Goal: Task Accomplishment & Management: Use online tool/utility

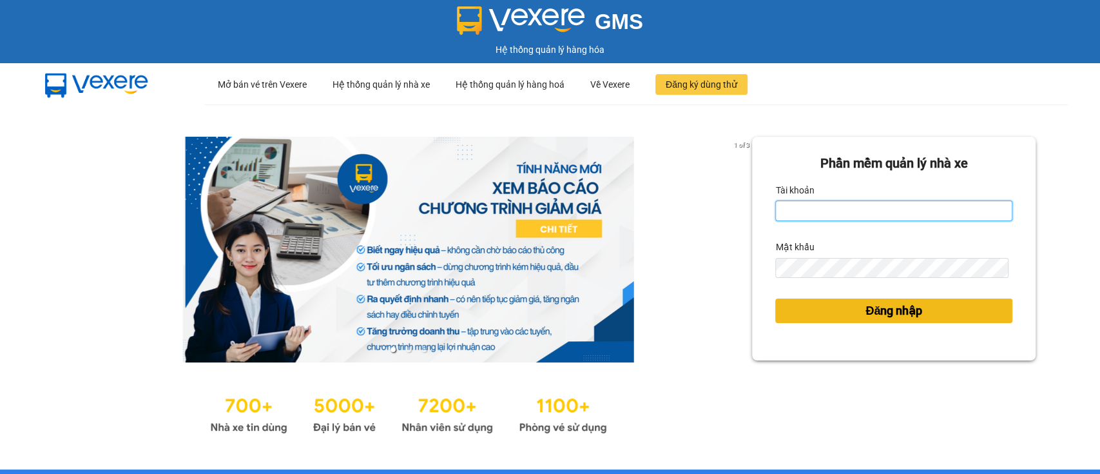
type input "mytran.vxr"
click at [816, 309] on button "Đăng nhập" at bounding box center [893, 310] width 237 height 24
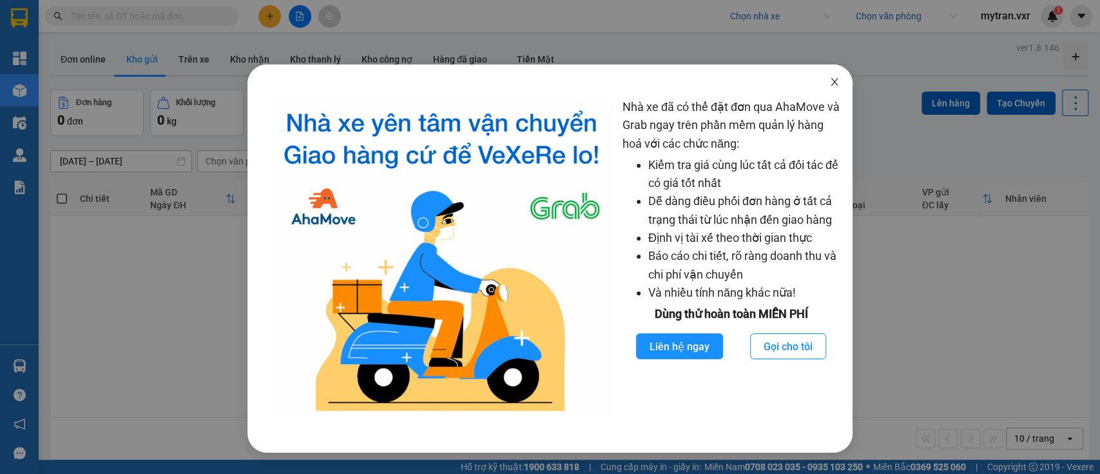
click at [834, 83] on icon "close" at bounding box center [833, 82] width 7 height 8
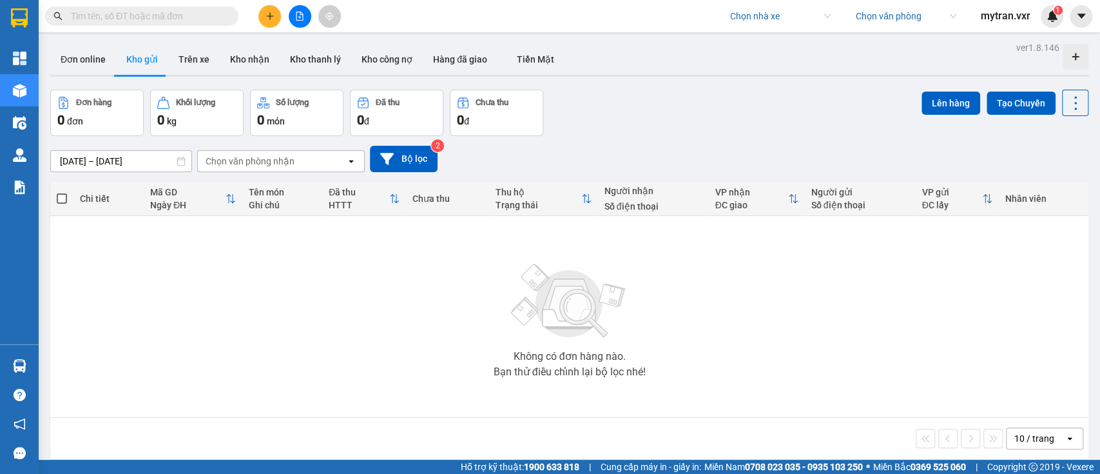
click at [761, 23] on input "search" at bounding box center [775, 15] width 91 height 19
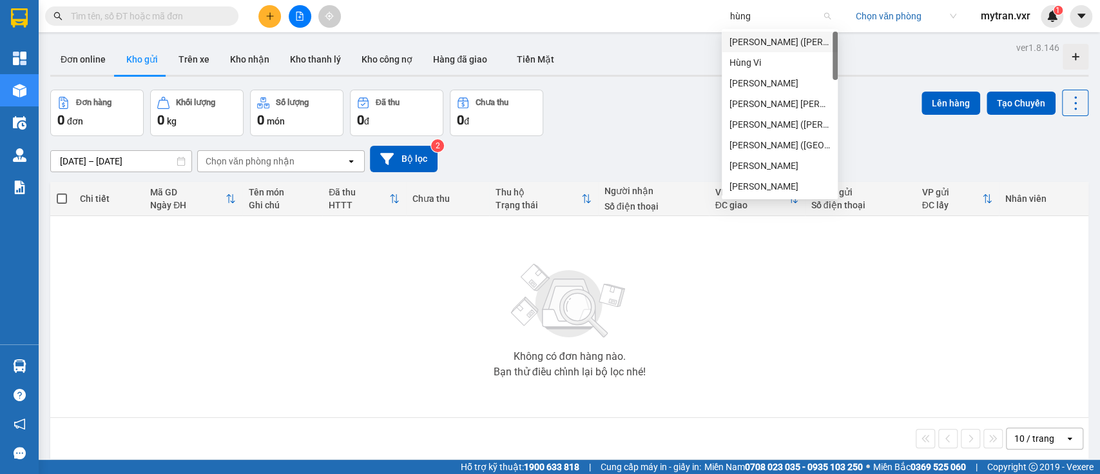
type input "hùng k"
